Goal: Feedback & Contribution: Contribute content

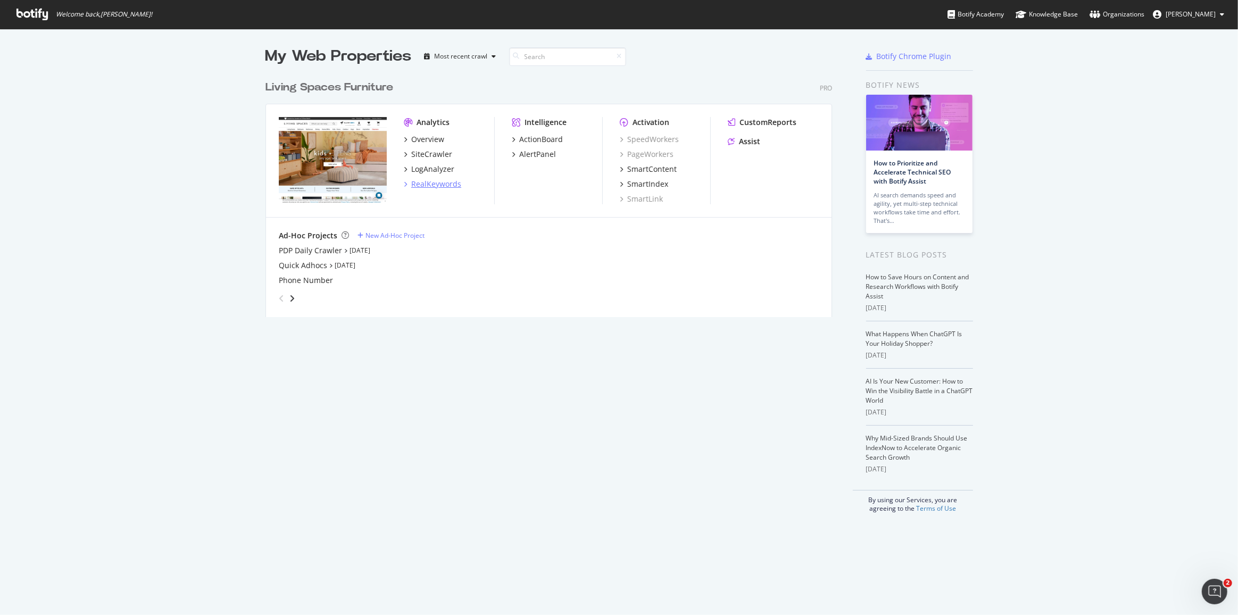
click at [431, 185] on div "RealKeywords" at bounding box center [436, 184] width 50 height 11
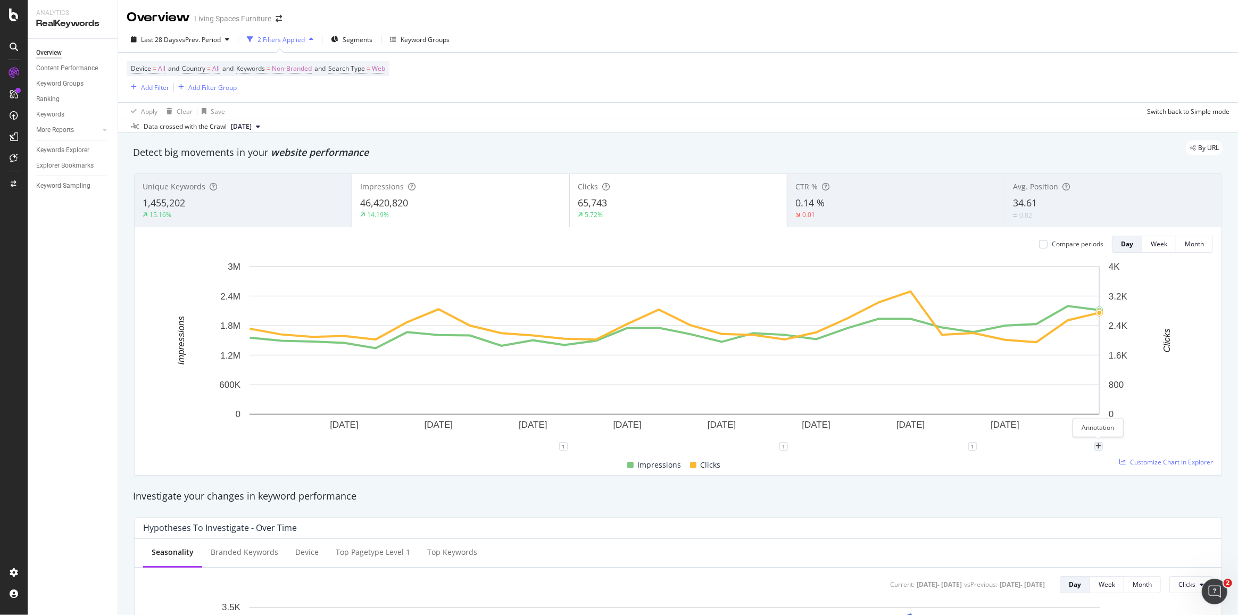
click at [1101, 444] on div "plus" at bounding box center [1099, 446] width 9 height 9
click at [1095, 342] on input "[DATE]" at bounding box center [1084, 348] width 67 height 20
click at [1110, 346] on input "[DATE]" at bounding box center [1084, 348] width 67 height 20
type input "[DATE]"
click at [1091, 377] on textarea at bounding box center [1098, 382] width 95 height 33
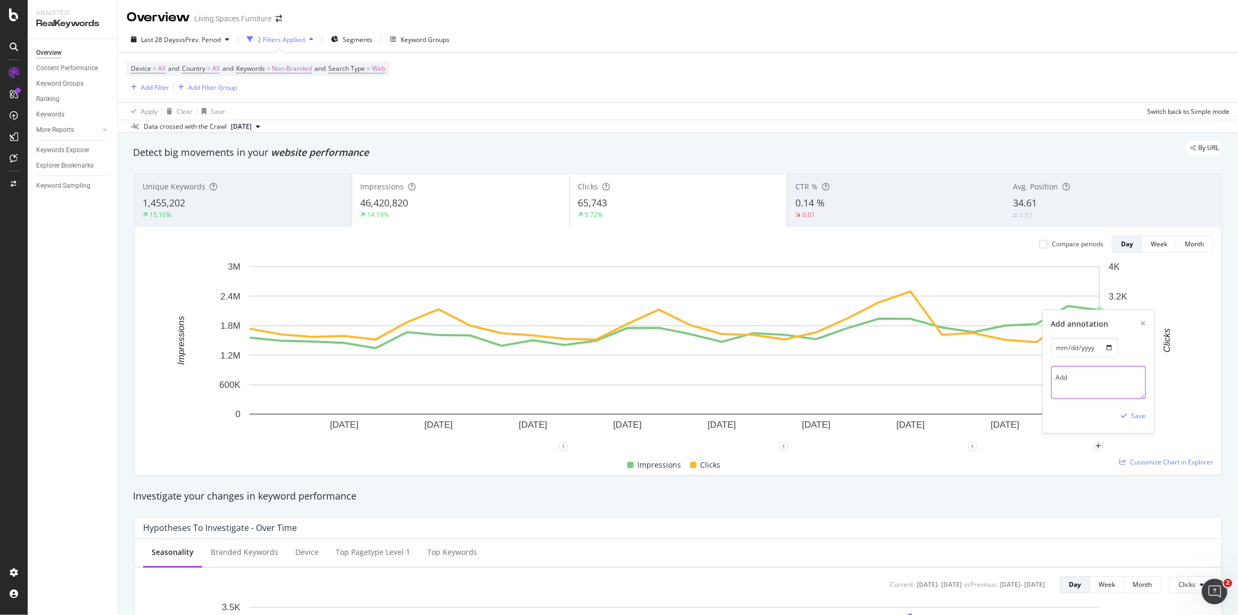
paste textarea "[URL][DOMAIN_NAME]"
type textarea "Add [URL][DOMAIN_NAME] to navigation"
click at [1135, 417] on div "Save" at bounding box center [1138, 415] width 14 height 9
